Goal: Transaction & Acquisition: Purchase product/service

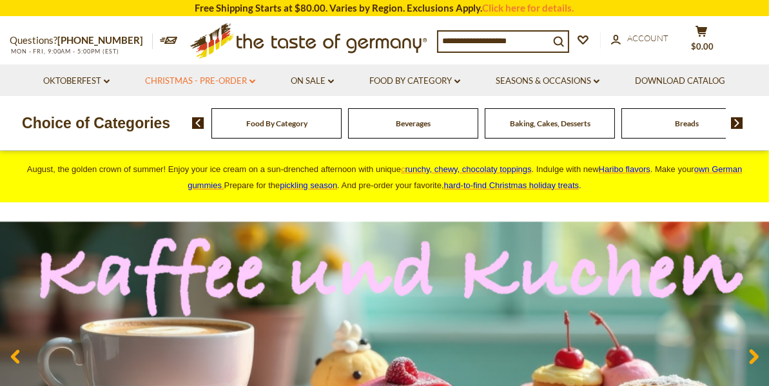
click at [252, 82] on icon at bounding box center [253, 81] width 6 height 4
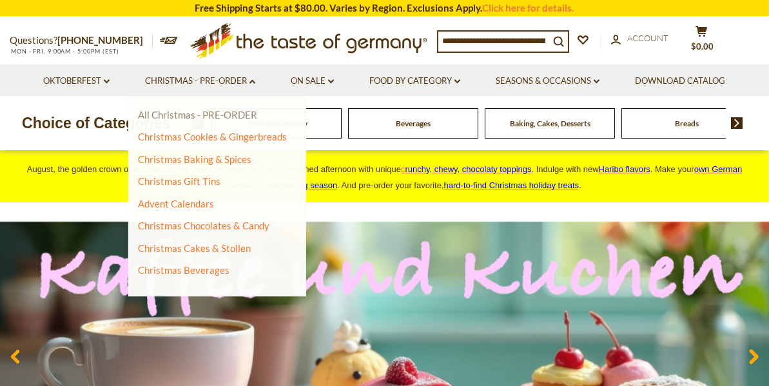
click at [158, 116] on link "All Christmas - PRE-ORDER" at bounding box center [197, 115] width 119 height 12
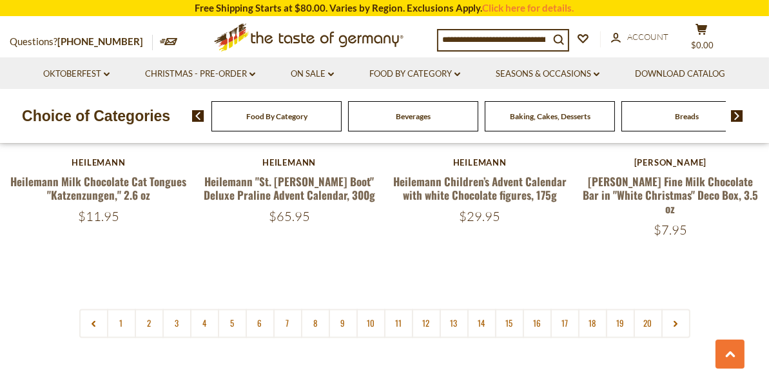
scroll to position [3002, 0]
click at [153, 309] on link "2" at bounding box center [149, 323] width 29 height 29
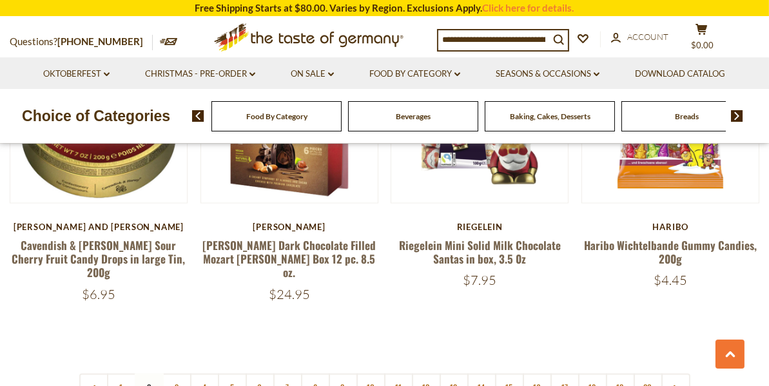
scroll to position [2935, 0]
click at [177, 374] on link "3" at bounding box center [176, 388] width 29 height 29
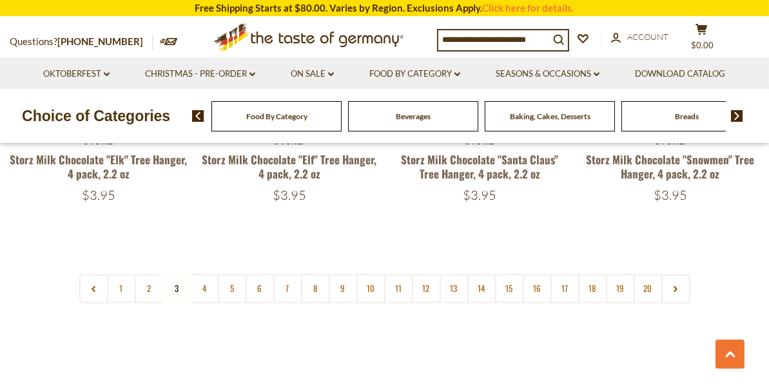
scroll to position [3064, 0]
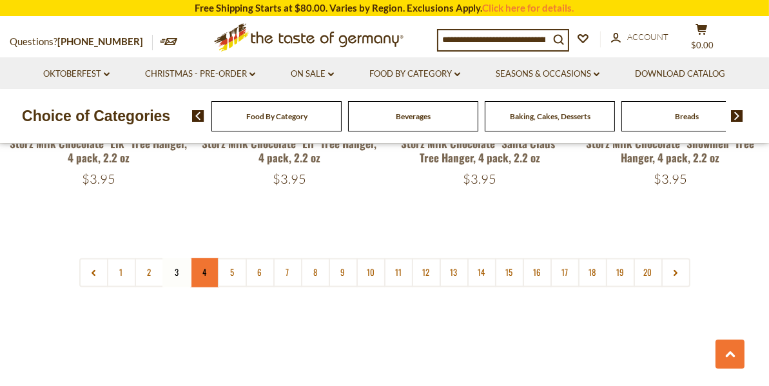
click at [208, 259] on link "4" at bounding box center [204, 273] width 29 height 29
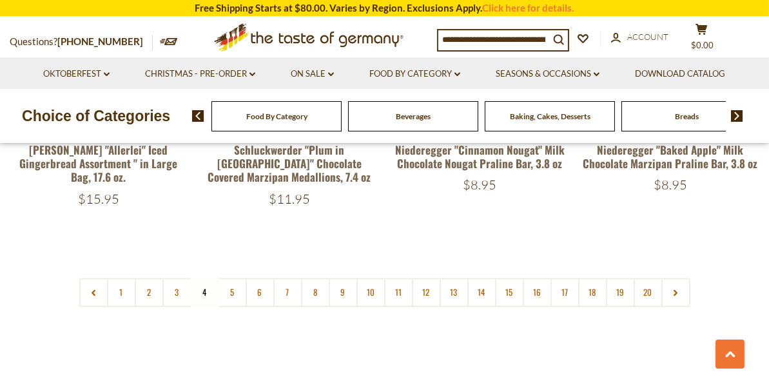
scroll to position [3035, 0]
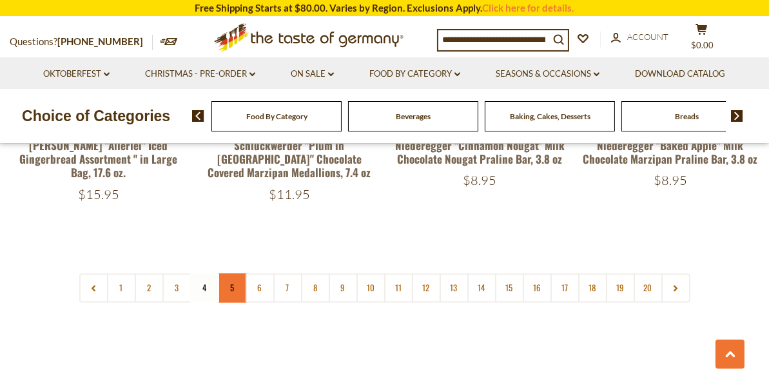
click at [234, 274] on link "5" at bounding box center [232, 288] width 29 height 29
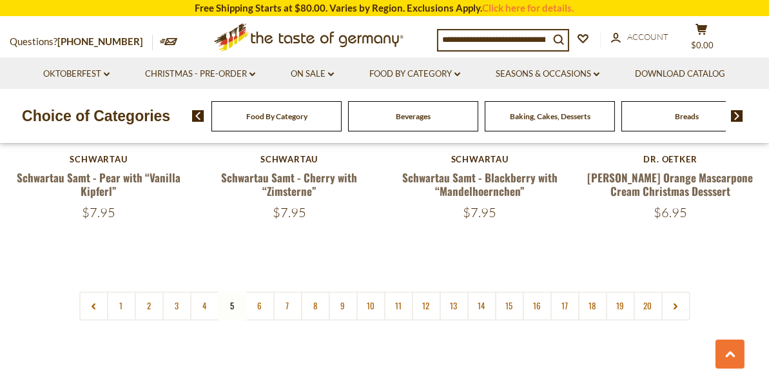
scroll to position [3039, 0]
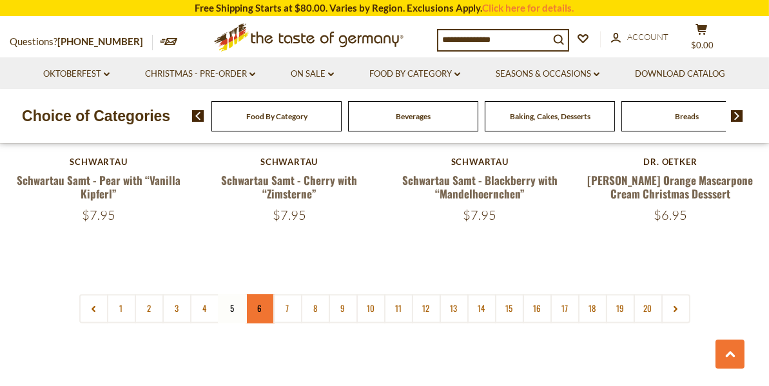
click at [263, 295] on link "6" at bounding box center [260, 309] width 29 height 29
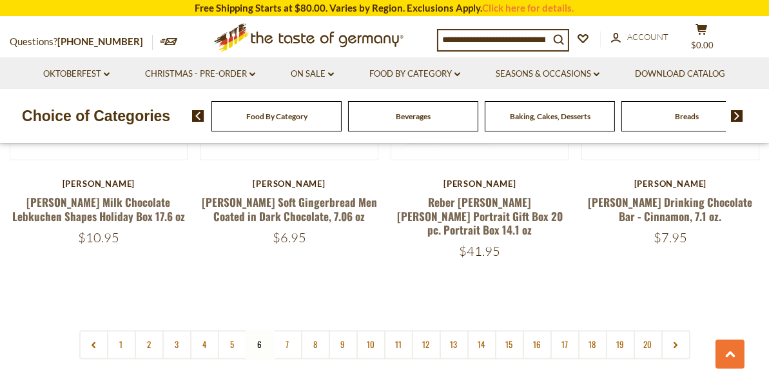
scroll to position [2987, 0]
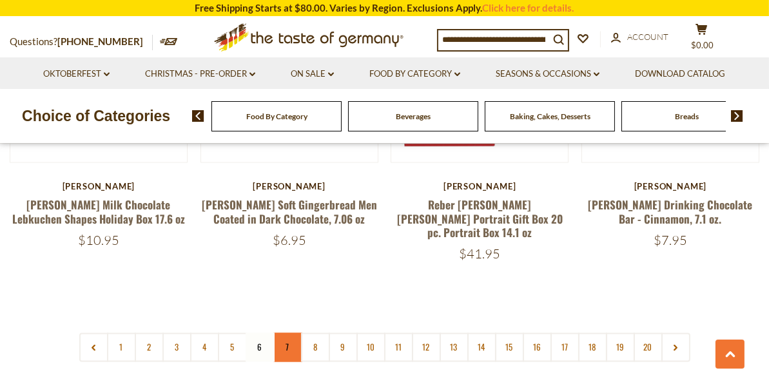
click at [288, 333] on link "7" at bounding box center [287, 347] width 29 height 29
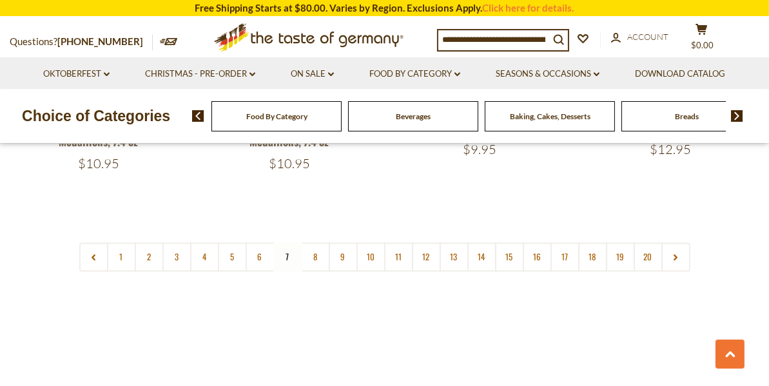
scroll to position [3050, 0]
click at [315, 243] on link "8" at bounding box center [315, 257] width 29 height 29
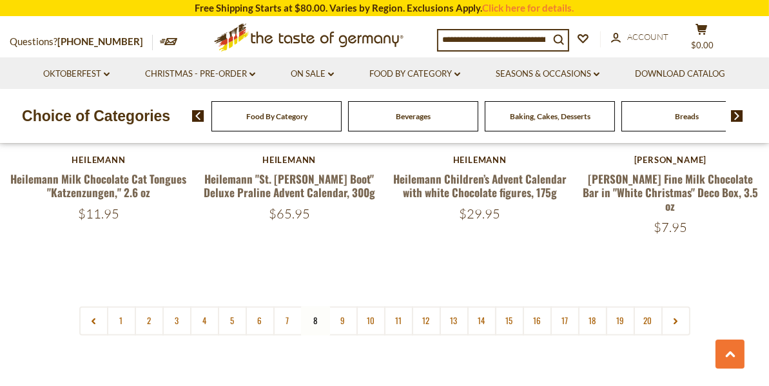
scroll to position [3008, 0]
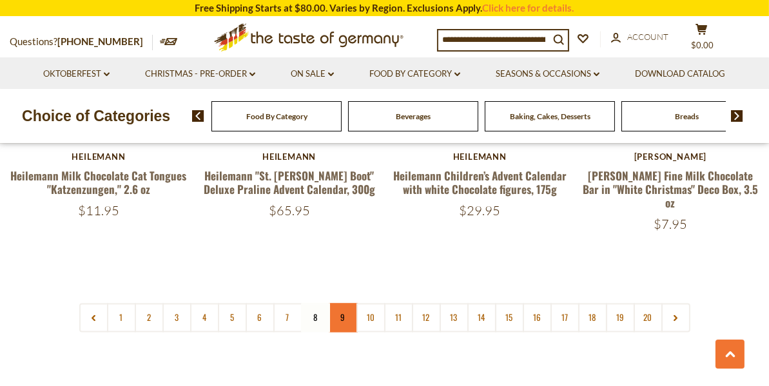
click at [343, 304] on link "9" at bounding box center [343, 318] width 29 height 29
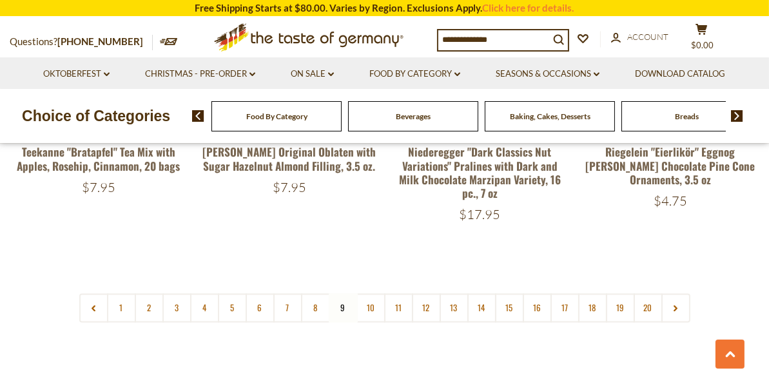
scroll to position [3073, 0]
click at [369, 293] on link "10" at bounding box center [371, 307] width 29 height 29
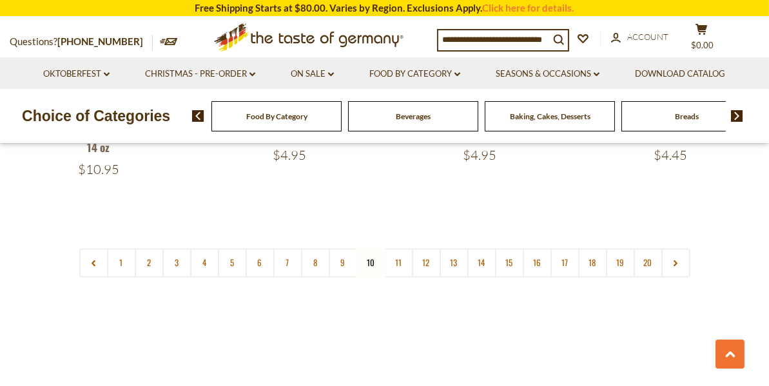
scroll to position [3133, 0]
click at [396, 247] on link "11" at bounding box center [398, 261] width 29 height 29
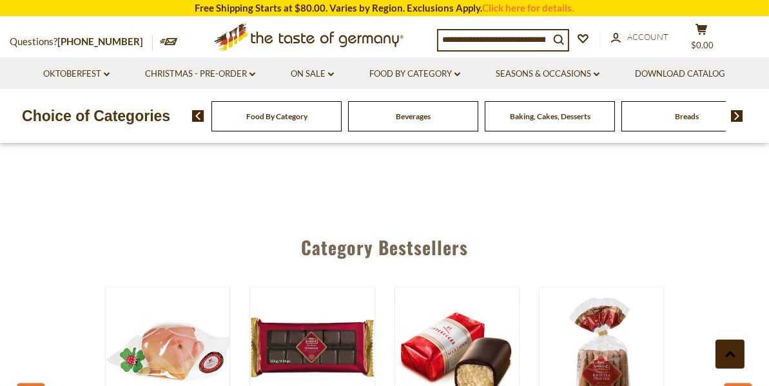
scroll to position [3157, 0]
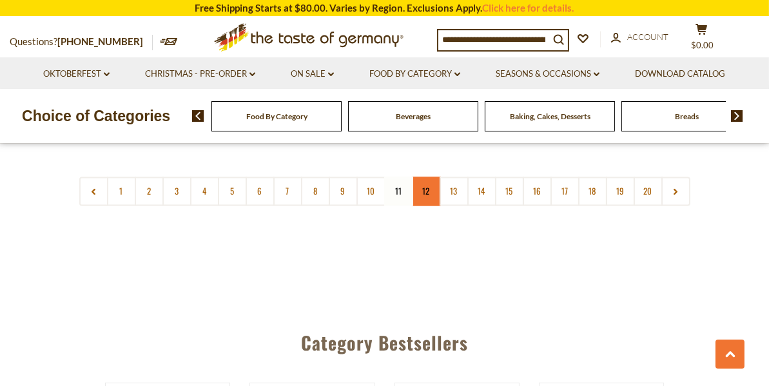
click at [428, 189] on link "12" at bounding box center [426, 191] width 29 height 29
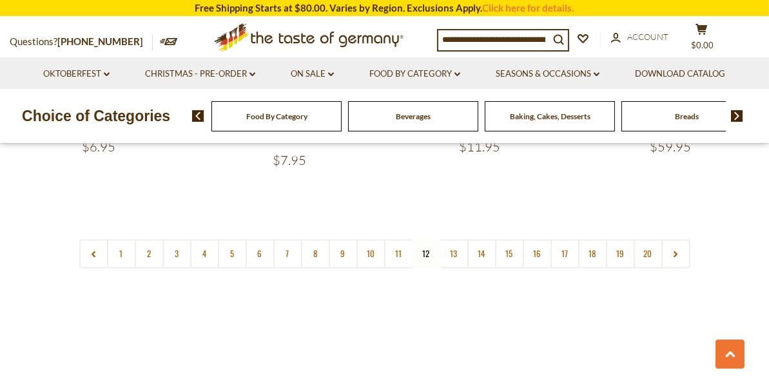
scroll to position [3103, 0]
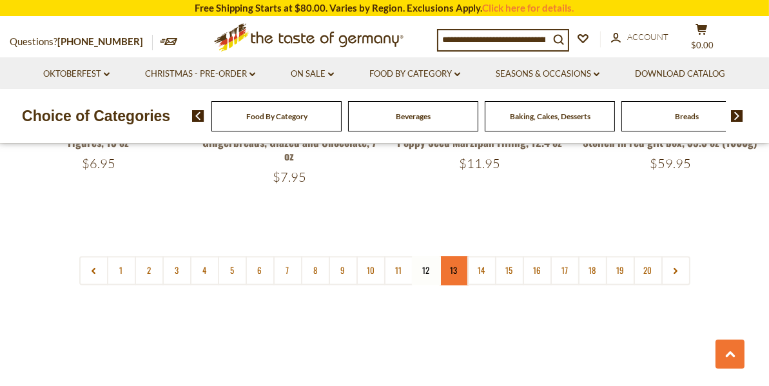
click at [449, 256] on link "13" at bounding box center [454, 270] width 29 height 29
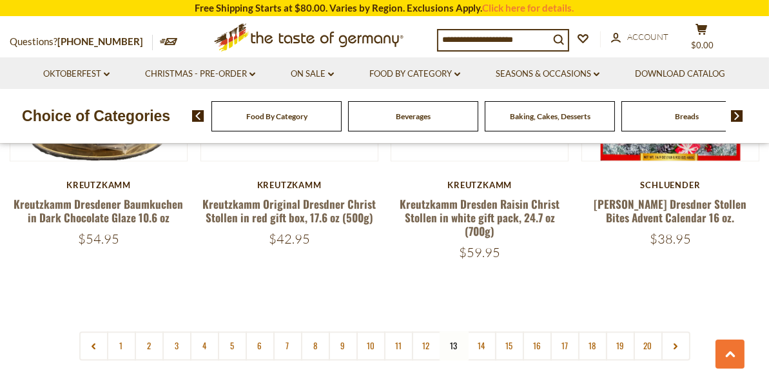
scroll to position [3019, 0]
click at [481, 331] on link "14" at bounding box center [481, 345] width 29 height 29
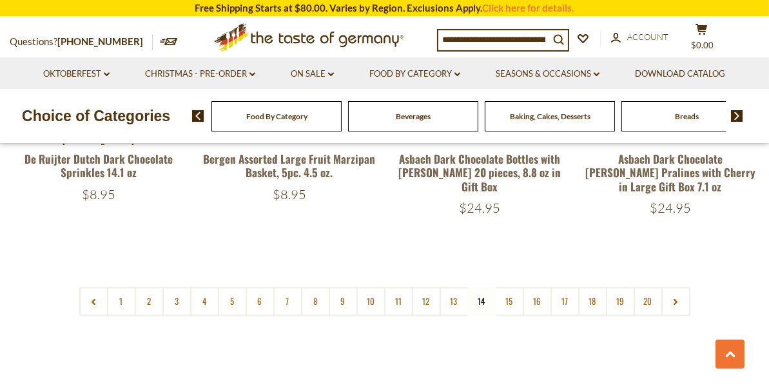
scroll to position [3099, 0]
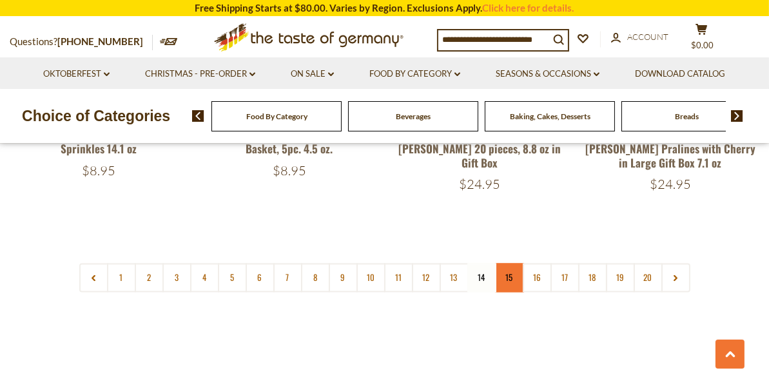
click at [509, 263] on link "15" at bounding box center [509, 277] width 29 height 29
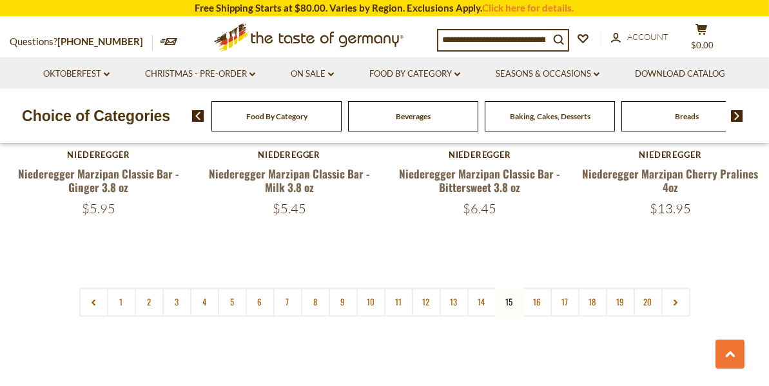
scroll to position [3077, 0]
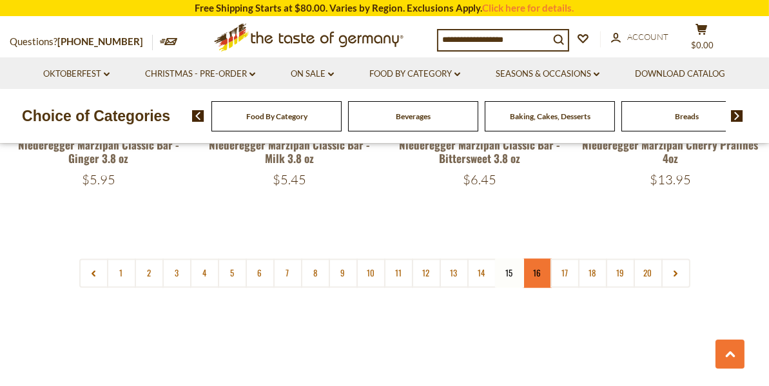
click at [539, 259] on link "16" at bounding box center [537, 273] width 29 height 29
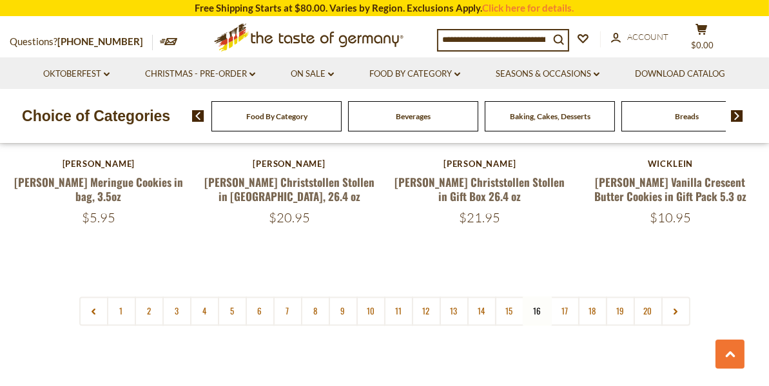
scroll to position [2977, 0]
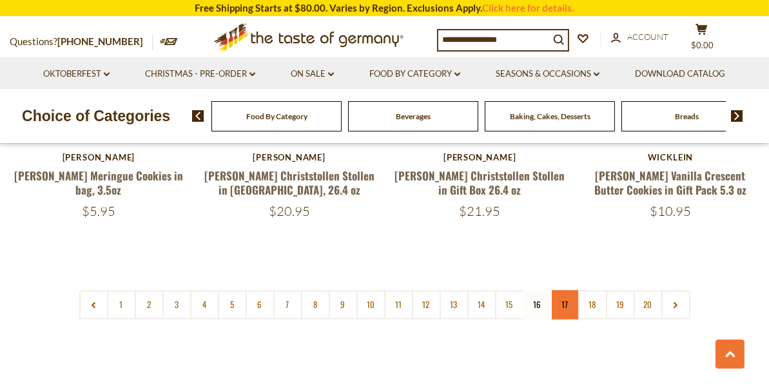
click at [560, 291] on link "17" at bounding box center [565, 305] width 29 height 29
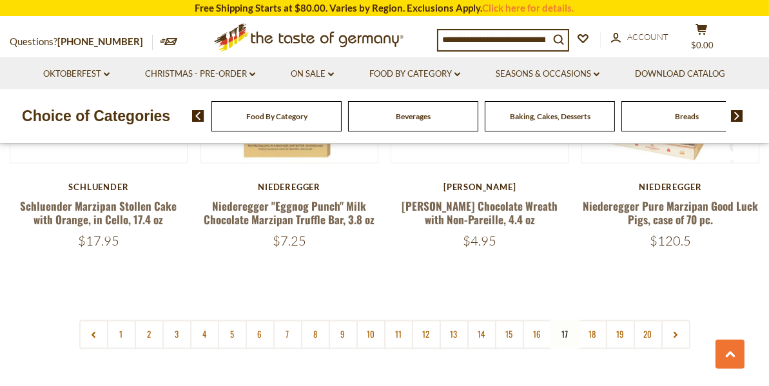
scroll to position [2963, 0]
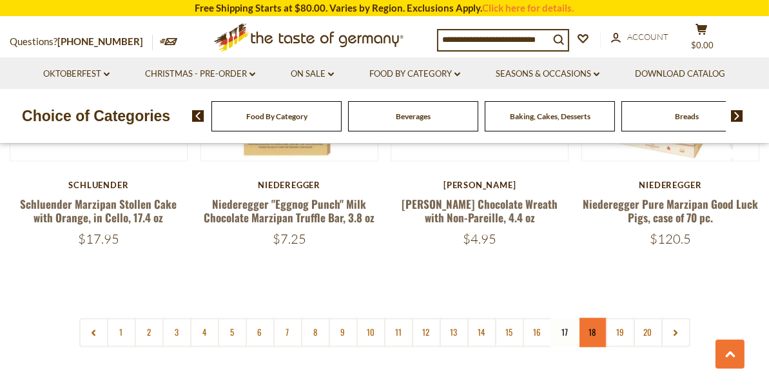
click at [590, 318] on link "18" at bounding box center [592, 332] width 29 height 29
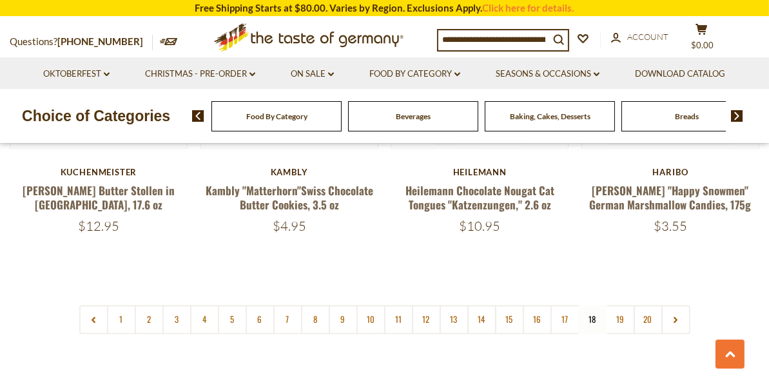
scroll to position [3008, 0]
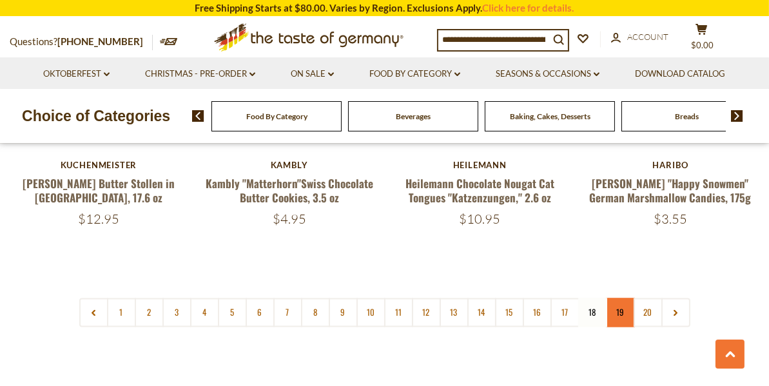
click at [621, 299] on link "19" at bounding box center [620, 313] width 29 height 29
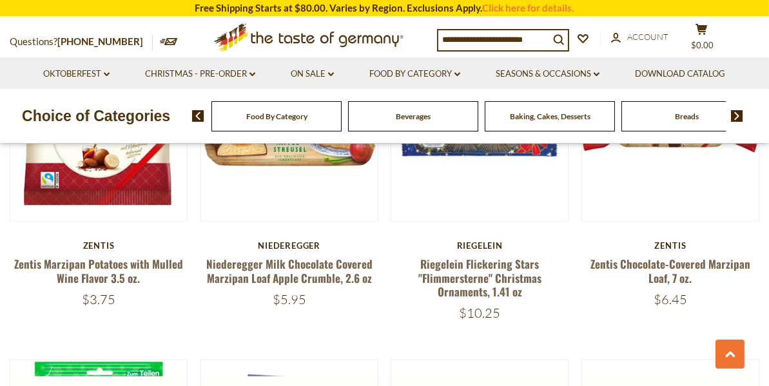
scroll to position [786, 0]
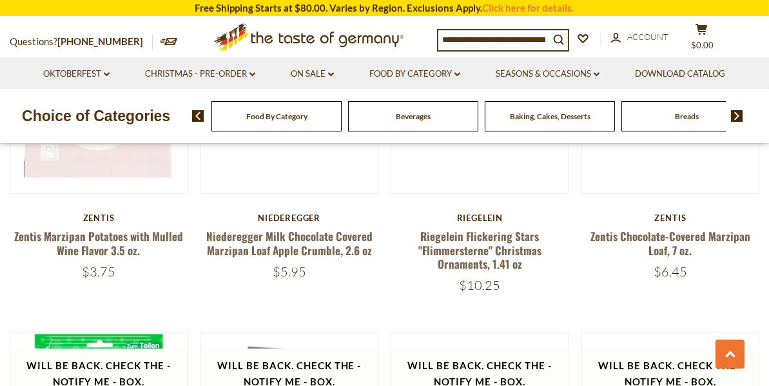
click at [34, 175] on link at bounding box center [98, 105] width 148 height 148
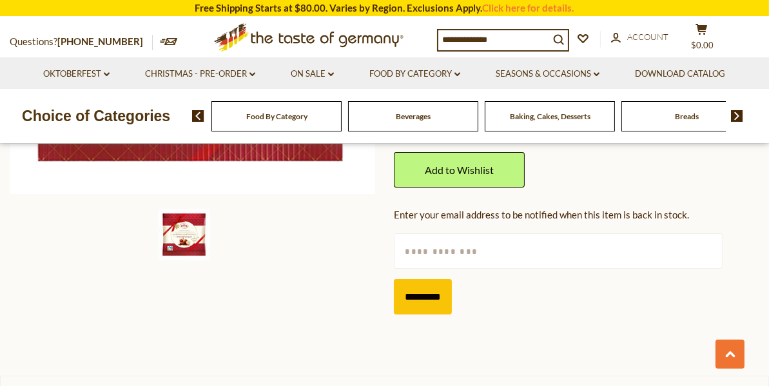
scroll to position [391, 0]
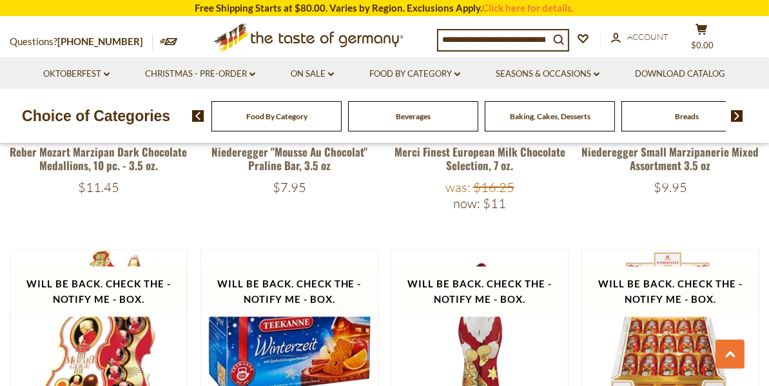
scroll to position [2782, 0]
